Goal: Task Accomplishment & Management: Complete application form

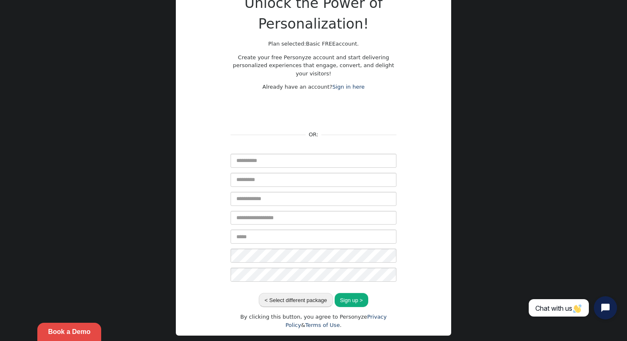
scroll to position [95, 0]
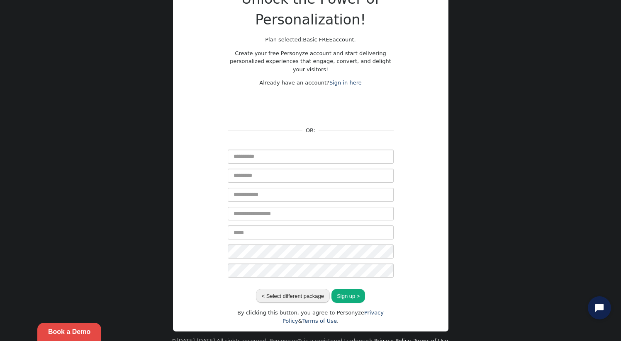
scroll to position [95, 0]
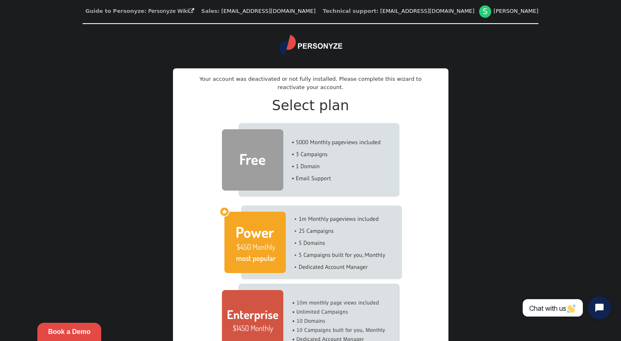
click at [329, 155] on img at bounding box center [310, 160] width 177 height 74
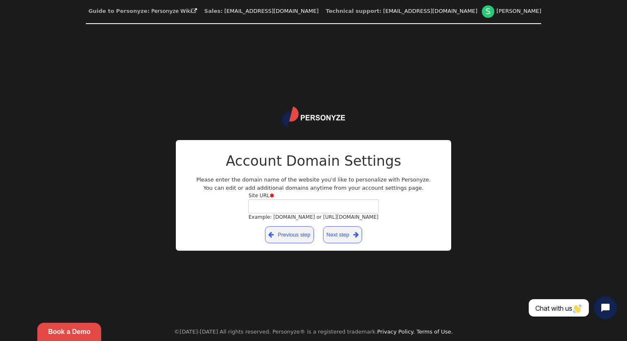
click at [297, 237] on link " Previous step" at bounding box center [289, 234] width 49 height 17
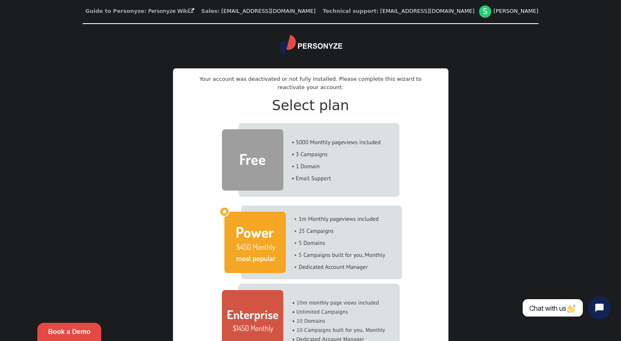
click at [291, 162] on img at bounding box center [310, 160] width 177 height 74
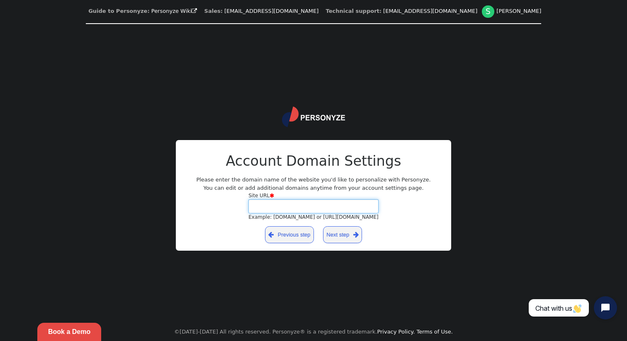
click at [292, 205] on input "Site URL  Example: [DOMAIN_NAME] or [URL][DOMAIN_NAME]" at bounding box center [313, 206] width 130 height 14
click at [299, 236] on link " Previous step" at bounding box center [289, 234] width 49 height 17
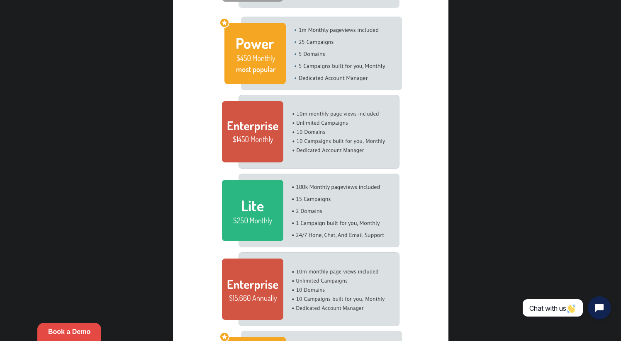
scroll to position [23, 0]
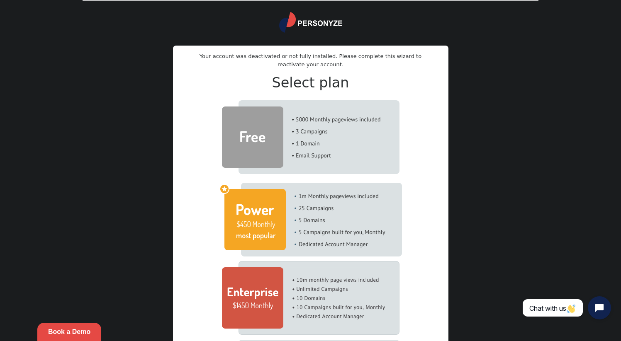
click at [261, 138] on img at bounding box center [310, 137] width 177 height 74
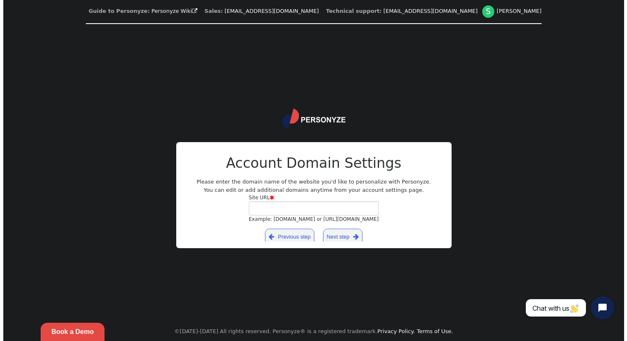
scroll to position [0, 0]
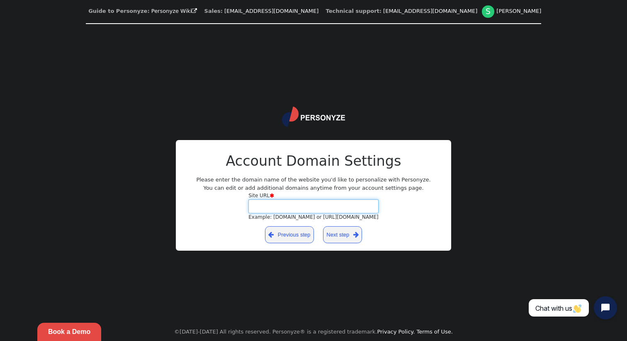
click at [294, 210] on input "Site URL  Example: [DOMAIN_NAME] or [URL][DOMAIN_NAME]" at bounding box center [313, 206] width 130 height 14
type input "**********"
click at [352, 235] on link "Next step " at bounding box center [342, 234] width 39 height 17
